Goal: Task Accomplishment & Management: Use online tool/utility

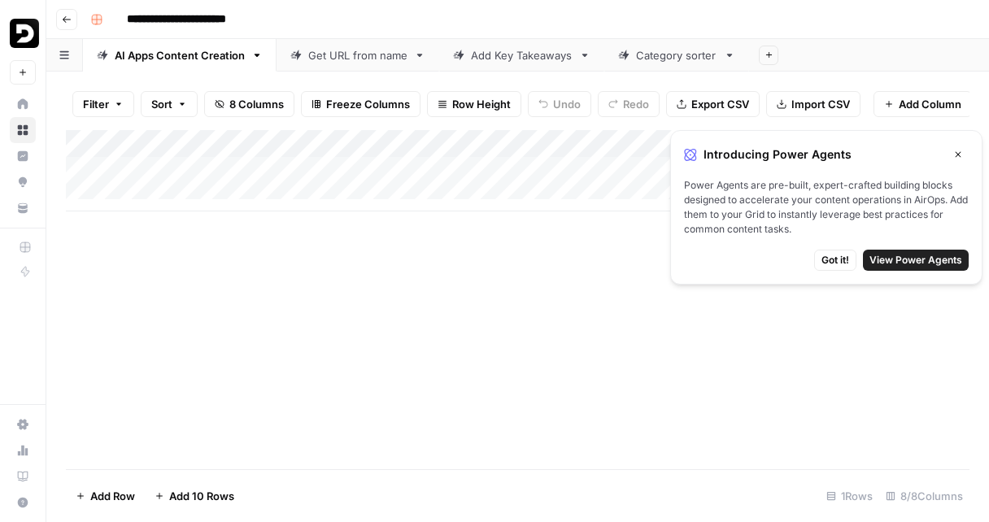
click at [958, 155] on icon "button" at bounding box center [958, 155] width 6 height 6
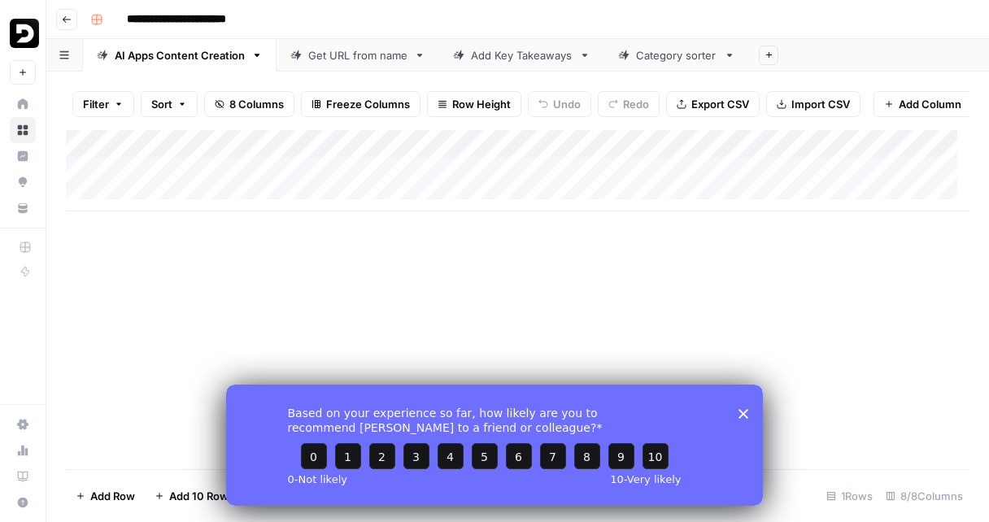
click at [191, 206] on div "Add Column" at bounding box center [517, 170] width 903 height 81
click at [424, 201] on div "Add Column" at bounding box center [517, 184] width 903 height 109
click at [196, 198] on div "Add Column" at bounding box center [517, 184] width 903 height 109
click at [86, 175] on div "Add Column" at bounding box center [517, 184] width 903 height 109
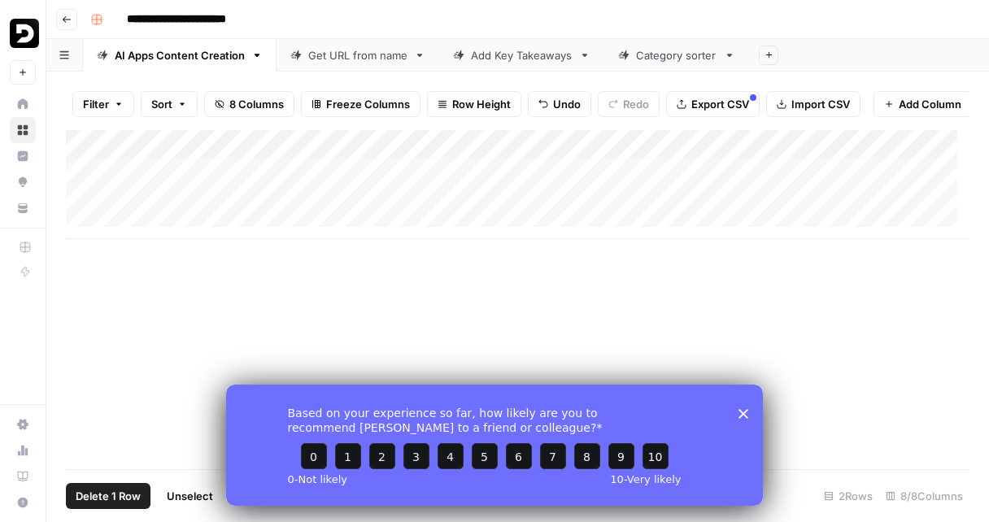
click at [106, 493] on span "Delete 1 Row" at bounding box center [108, 496] width 65 height 16
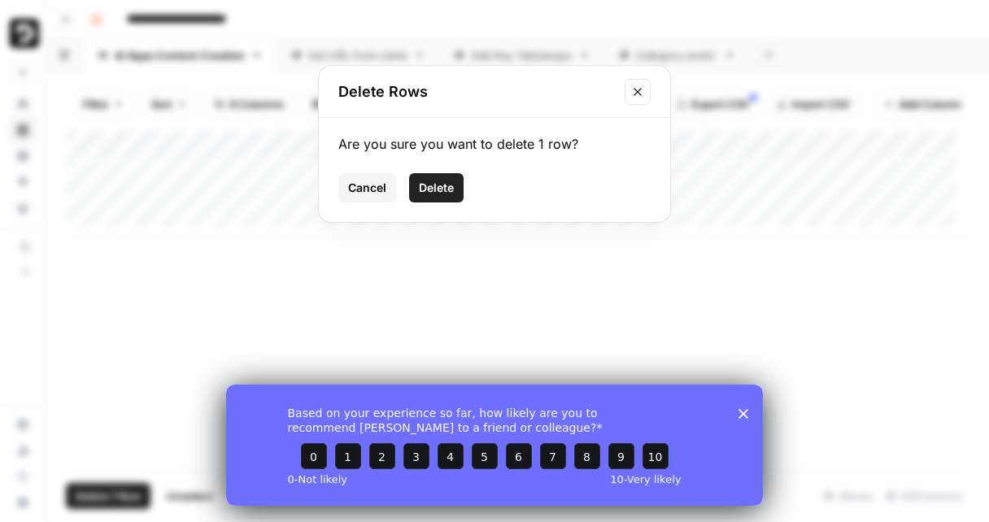
click at [436, 194] on span "Delete" at bounding box center [436, 188] width 35 height 16
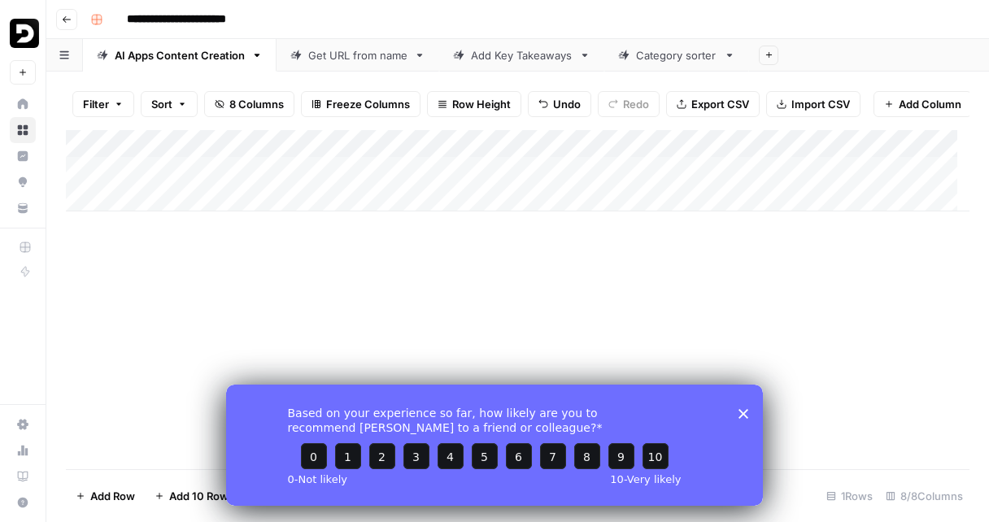
scroll to position [0, 0]
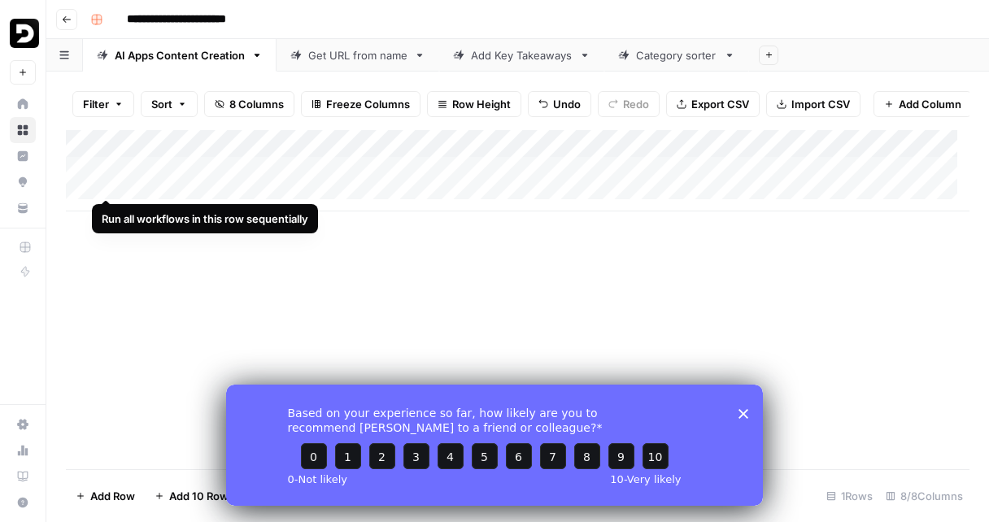
click at [107, 182] on div "Add Column" at bounding box center [517, 170] width 903 height 81
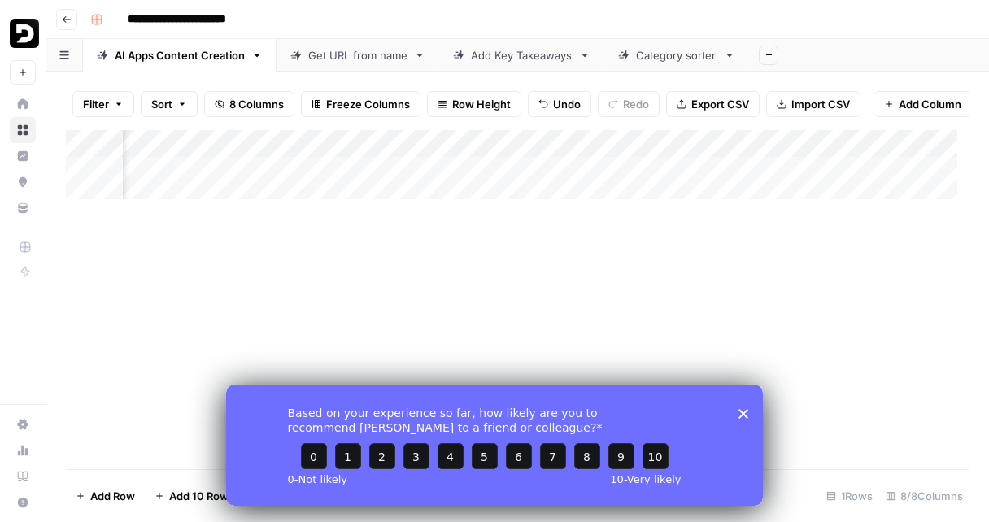
scroll to position [0, 296]
click at [737, 410] on div "Based on your experience so far, how likely are you to recommend [PERSON_NAME] …" at bounding box center [494, 444] width 537 height 121
click at [743, 412] on polygon "Close survey" at bounding box center [743, 413] width 10 height 10
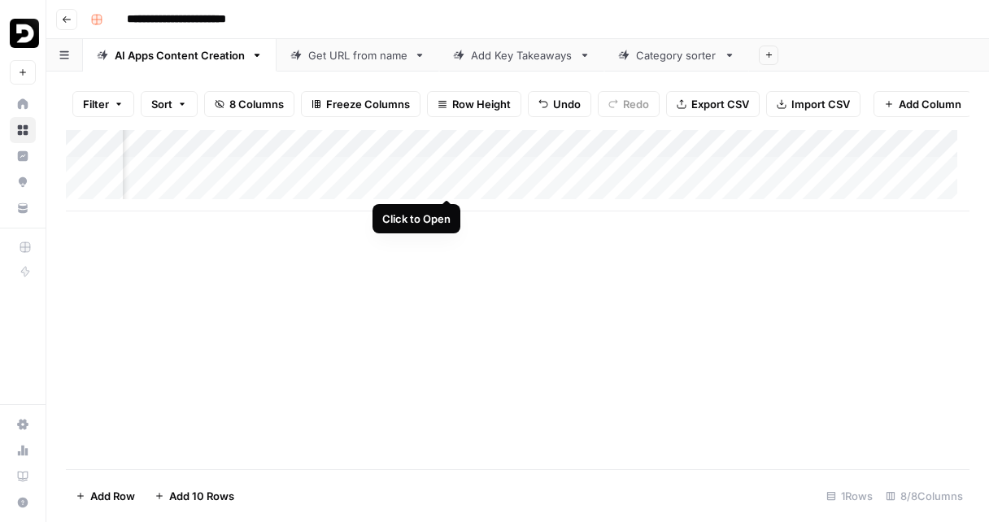
click at [445, 181] on div "Add Column" at bounding box center [517, 170] width 903 height 81
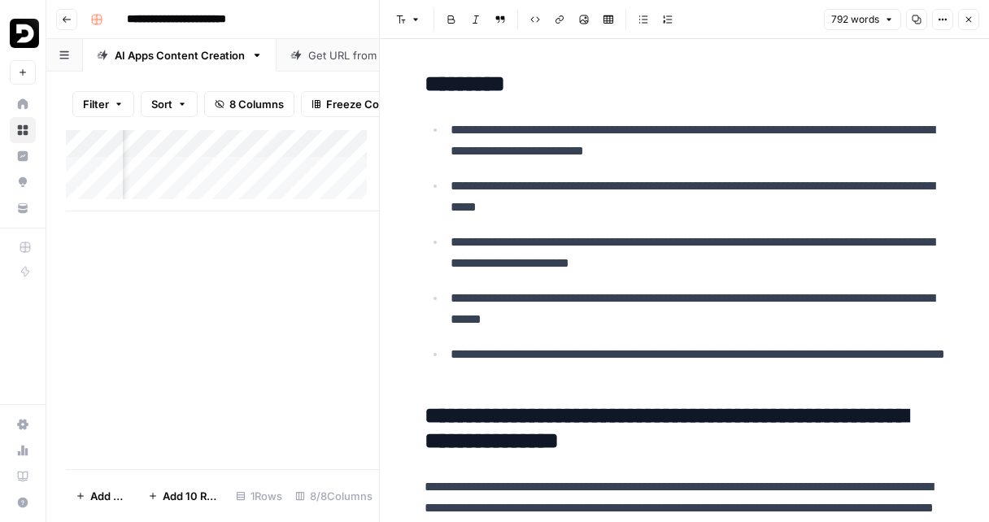
scroll to position [0, 445]
click at [910, 24] on button "Copy" at bounding box center [916, 19] width 21 height 21
click at [337, 185] on div "Add Column" at bounding box center [222, 170] width 313 height 81
click at [200, 318] on div "Add Column" at bounding box center [222, 299] width 313 height 339
